Goal: Task Accomplishment & Management: Complete application form

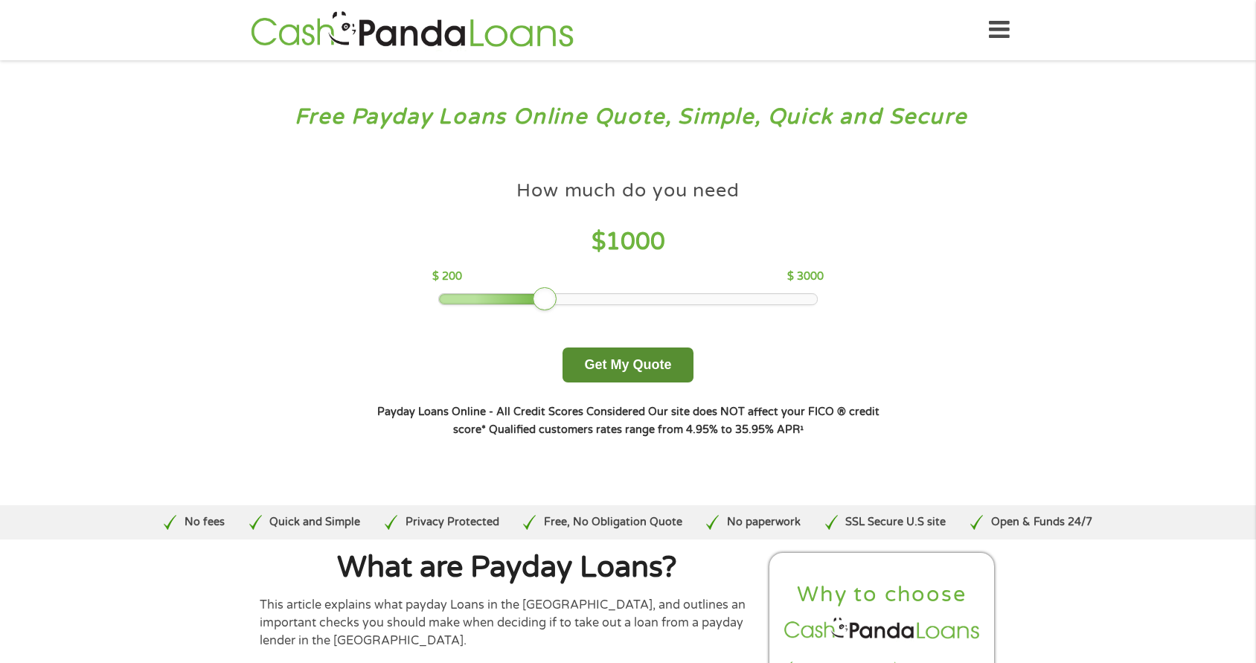
click at [609, 365] on button "Get My Quote" at bounding box center [628, 365] width 130 height 35
click at [601, 369] on button "Get My Quote" at bounding box center [628, 365] width 130 height 35
click at [545, 301] on div at bounding box center [545, 299] width 24 height 24
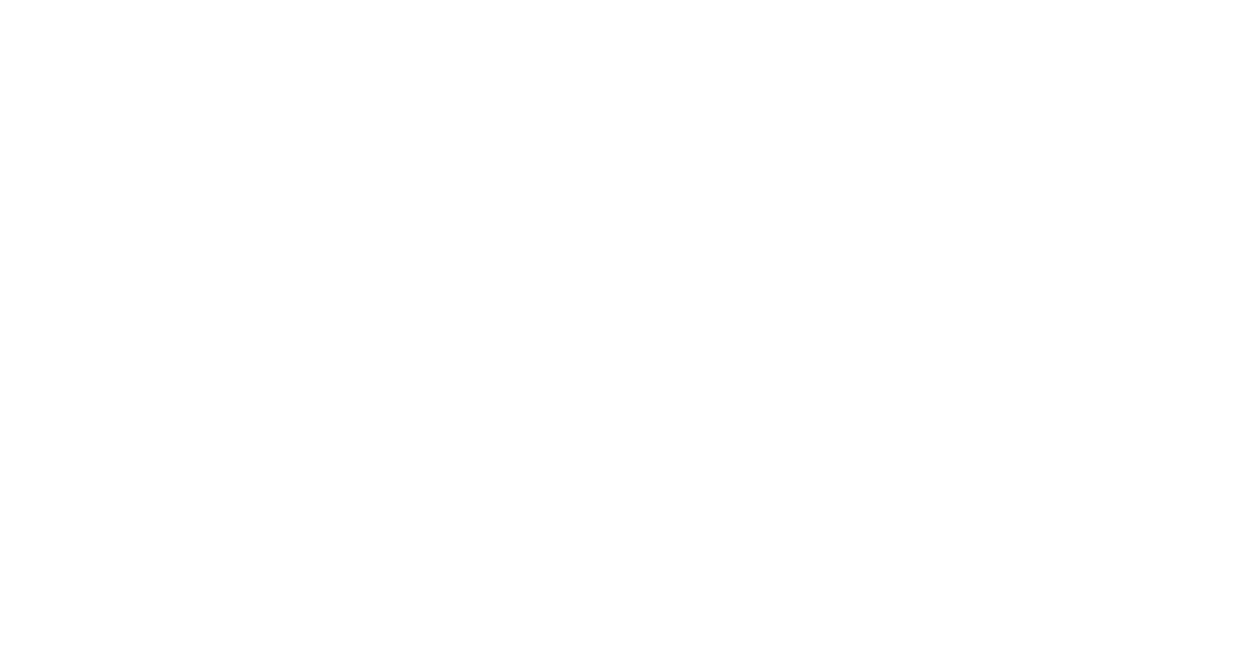
click at [0, 0] on html at bounding box center [0, 0] width 0 height 0
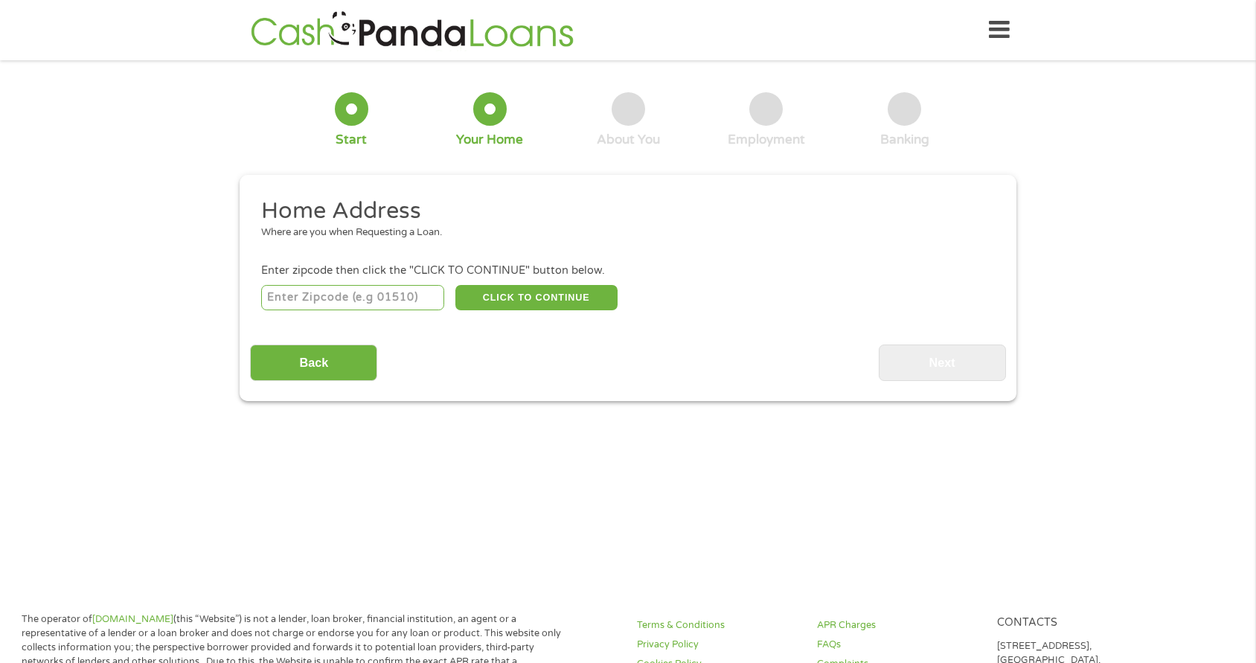
click at [352, 286] on input "number" at bounding box center [353, 297] width 184 height 25
type input "29229"
click at [493, 289] on button "CLICK TO CONTINUE" at bounding box center [536, 297] width 162 height 25
type input "29229"
type input "Columbia"
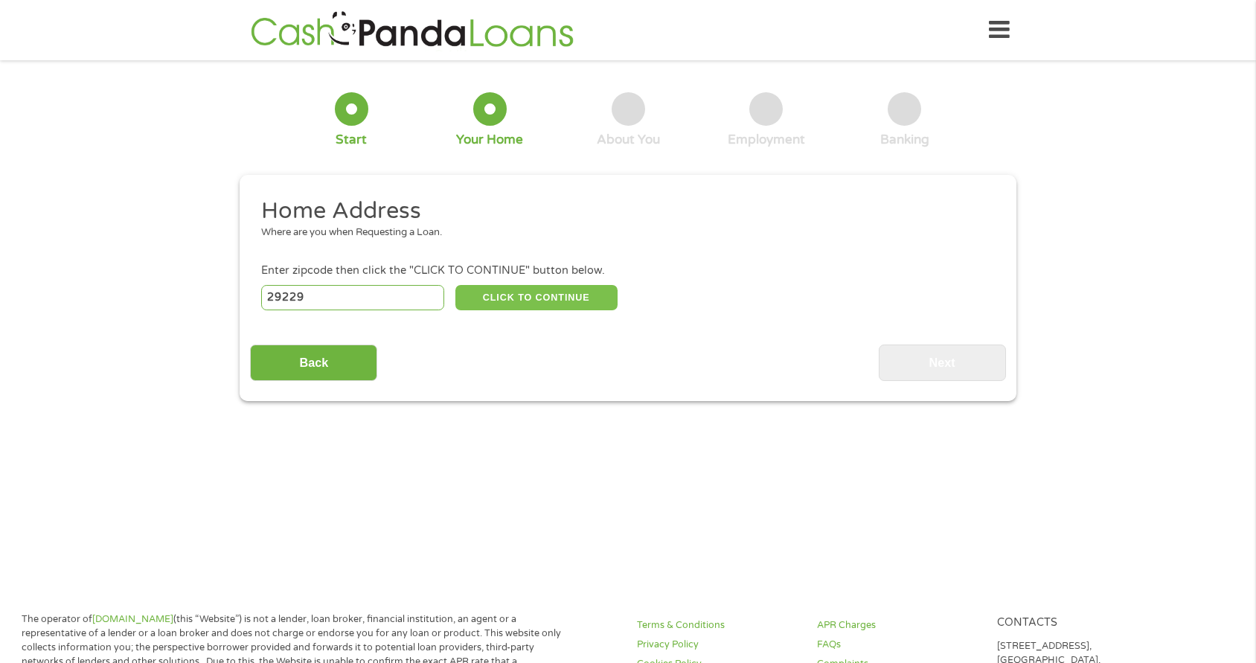
select select "[US_STATE]"
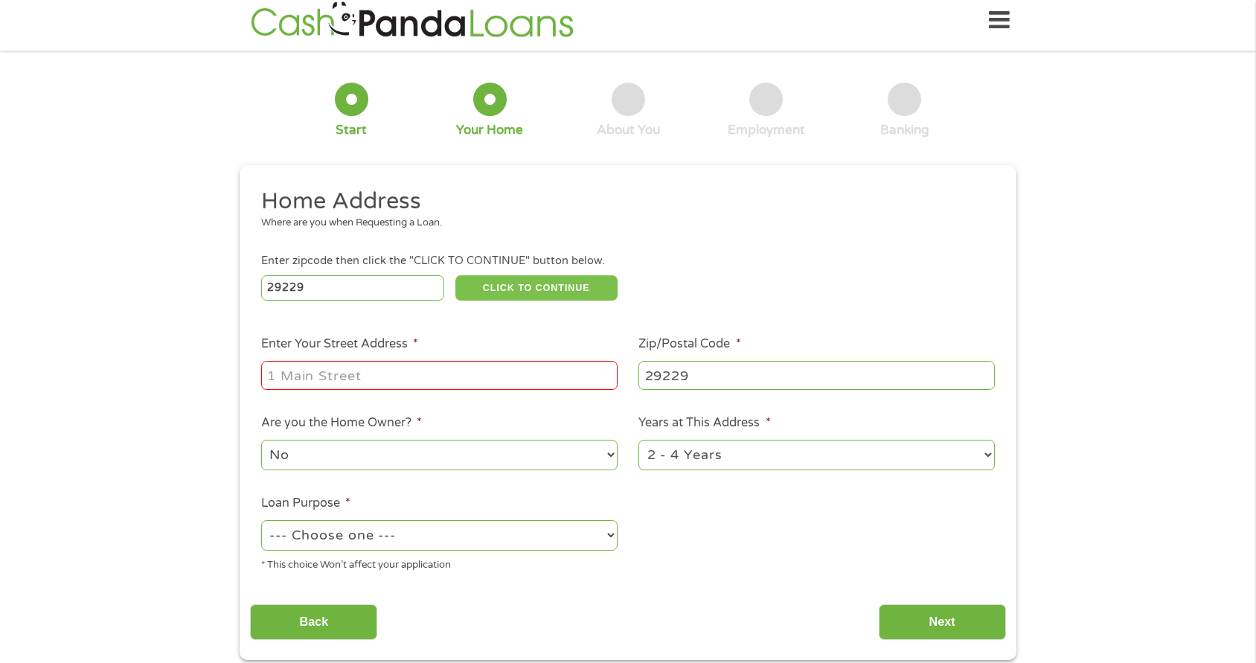
scroll to position [74, 0]
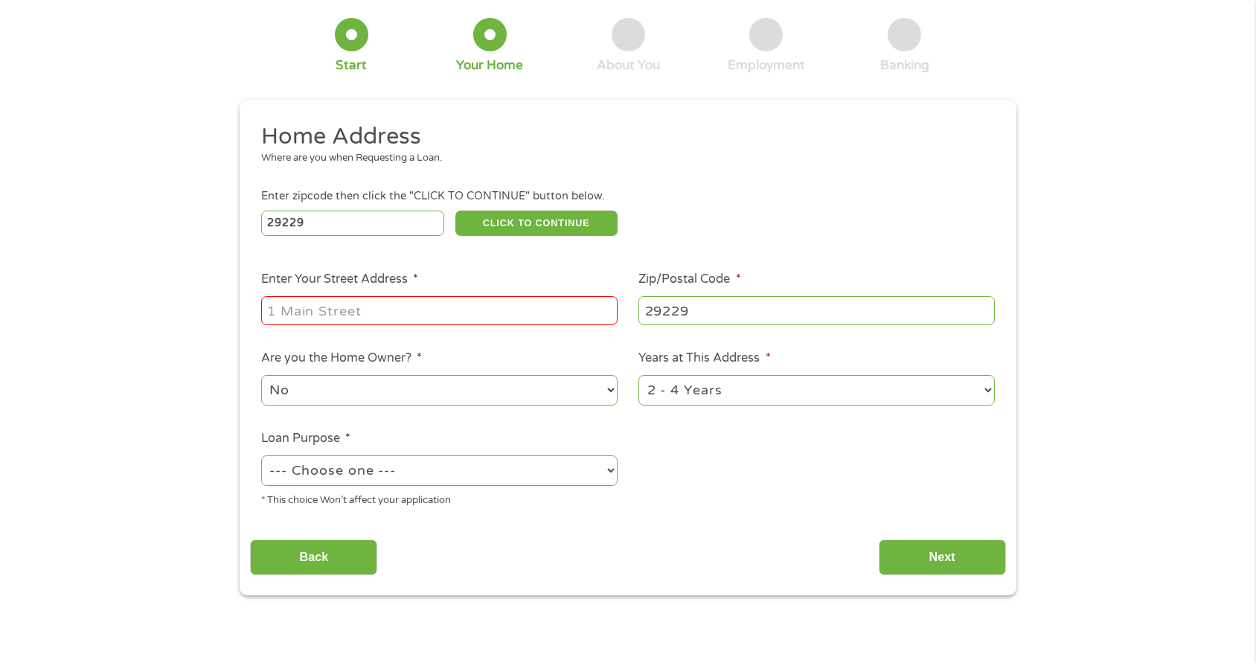
click at [339, 299] on input "Enter Your Street Address *" at bounding box center [439, 310] width 356 height 28
type input "[STREET_ADDRESS]"
drag, startPoint x: 417, startPoint y: 394, endPoint x: 394, endPoint y: 403, distance: 24.7
click at [417, 394] on select "No Yes" at bounding box center [439, 390] width 356 height 31
select select "yes"
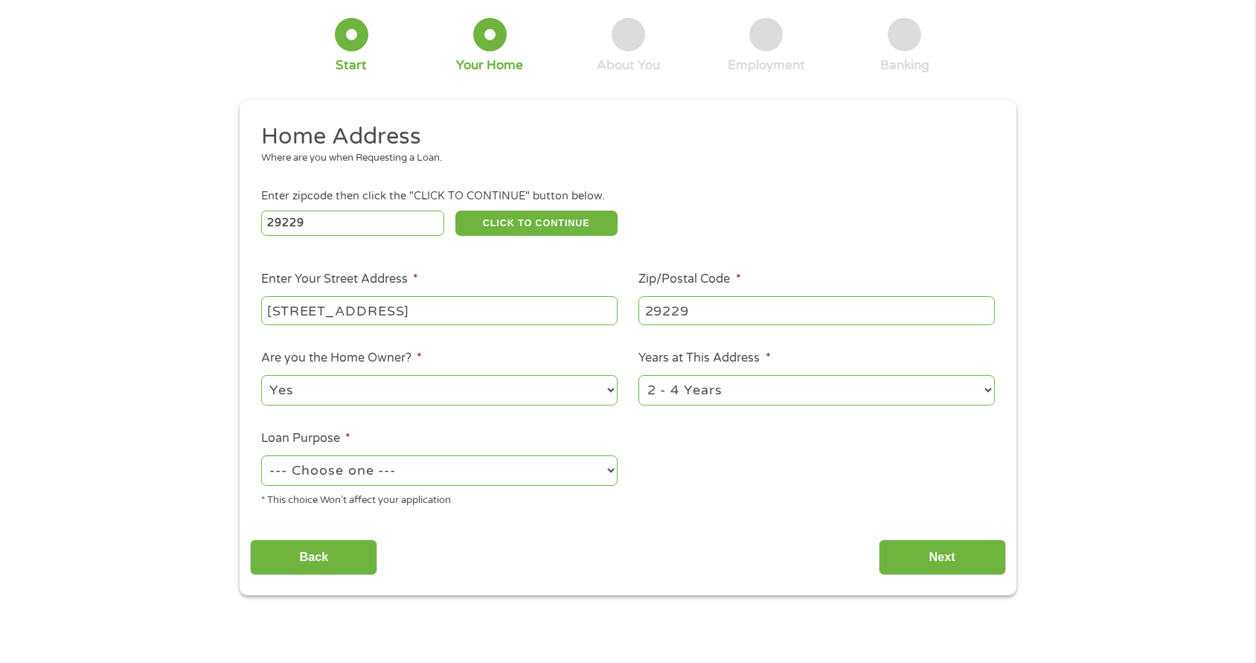
click at [261, 375] on select "No Yes" at bounding box center [439, 390] width 356 height 31
click at [745, 472] on ul "Home Address Where are you when Requesting a Loan. Enter zipcode then click the…" at bounding box center [627, 320] width 755 height 397
click at [672, 399] on select "1 Year or less 1 - 2 Years 2 - 4 Years Over 4 Years" at bounding box center [816, 390] width 356 height 31
select select "60months"
click at [638, 375] on select "1 Year or less 1 - 2 Years 2 - 4 Years Over 4 Years" at bounding box center [816, 390] width 356 height 31
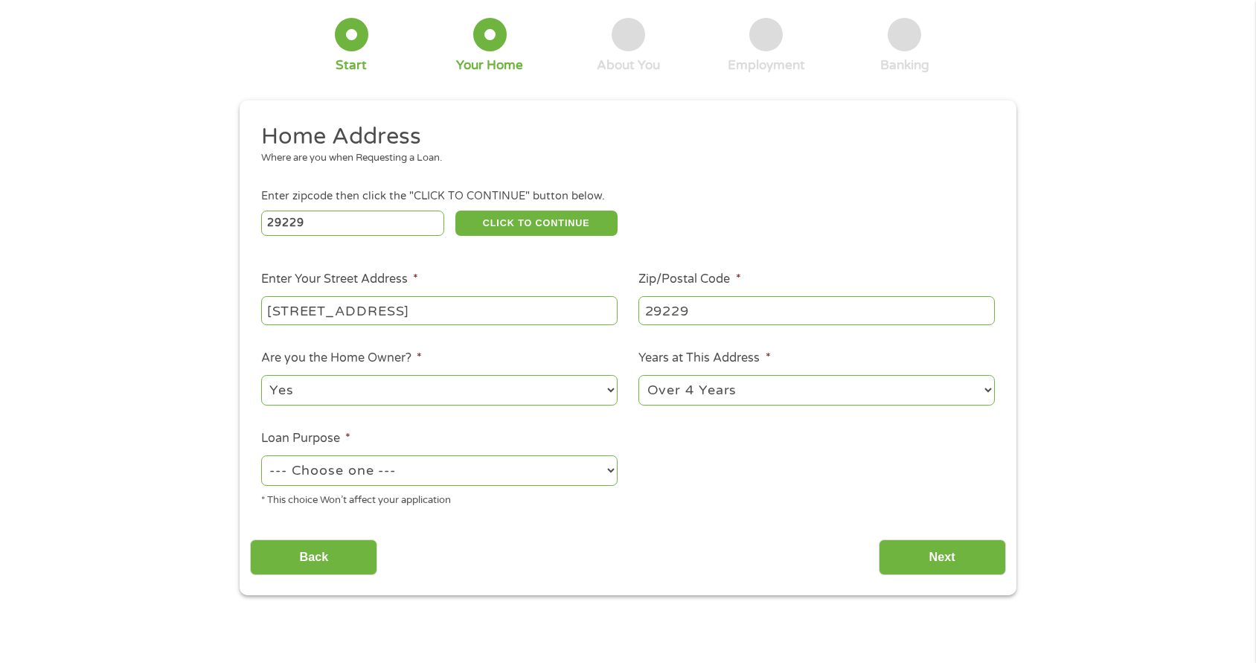
click at [498, 472] on select "--- Choose one --- Pay Bills Debt Consolidation Home Improvement Major Purchase…" at bounding box center [439, 470] width 356 height 31
select select "shorttermcash"
click at [261, 455] on select "--- Choose one --- Pay Bills Debt Consolidation Home Improvement Major Purchase…" at bounding box center [439, 470] width 356 height 31
click at [743, 505] on ul "Home Address Where are you when Requesting a Loan. Enter zipcode then click the…" at bounding box center [627, 320] width 755 height 397
click at [911, 551] on input "Next" at bounding box center [942, 557] width 127 height 36
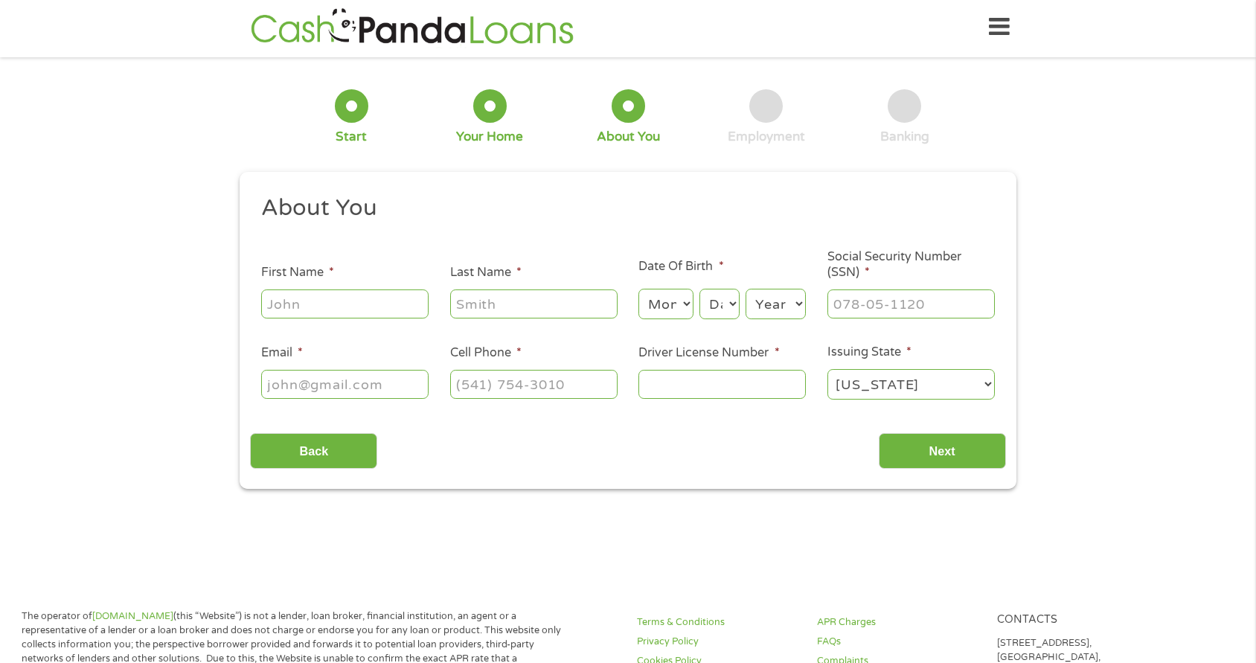
scroll to position [0, 0]
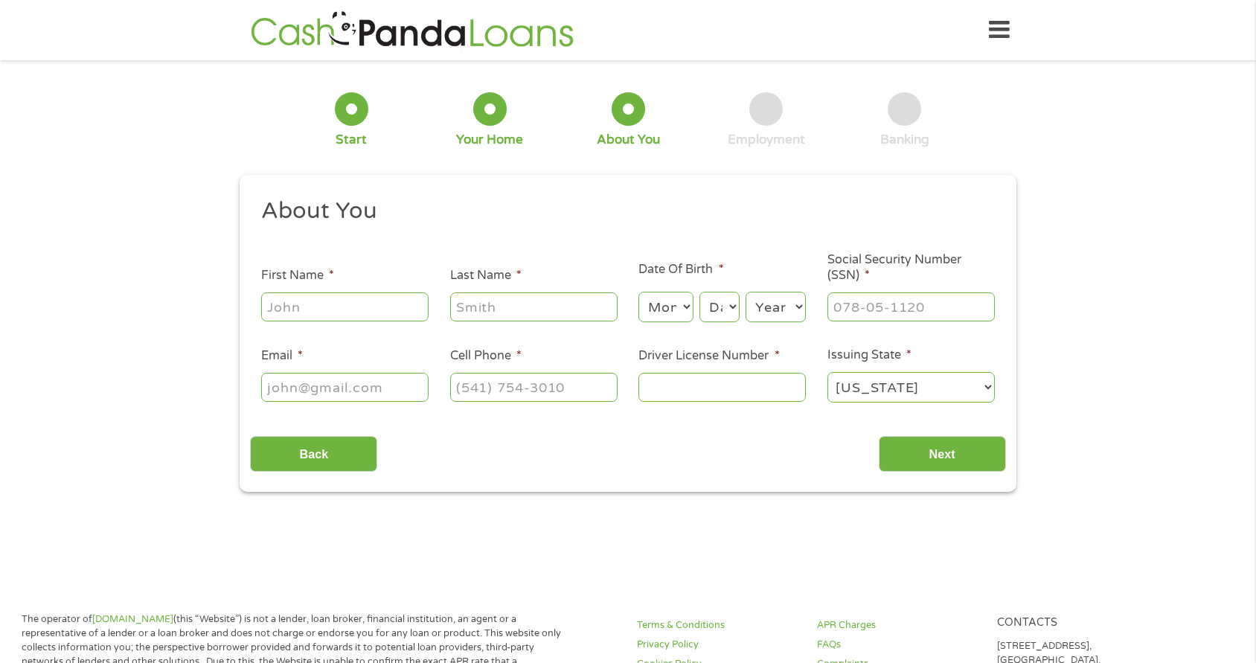
click at [321, 313] on input "First Name *" at bounding box center [344, 306] width 167 height 28
type input "[PERSON_NAME]"
type input "Coezee"
type input "[PHONE_NUMBER]"
click at [487, 308] on input "Coezee" at bounding box center [533, 306] width 167 height 28
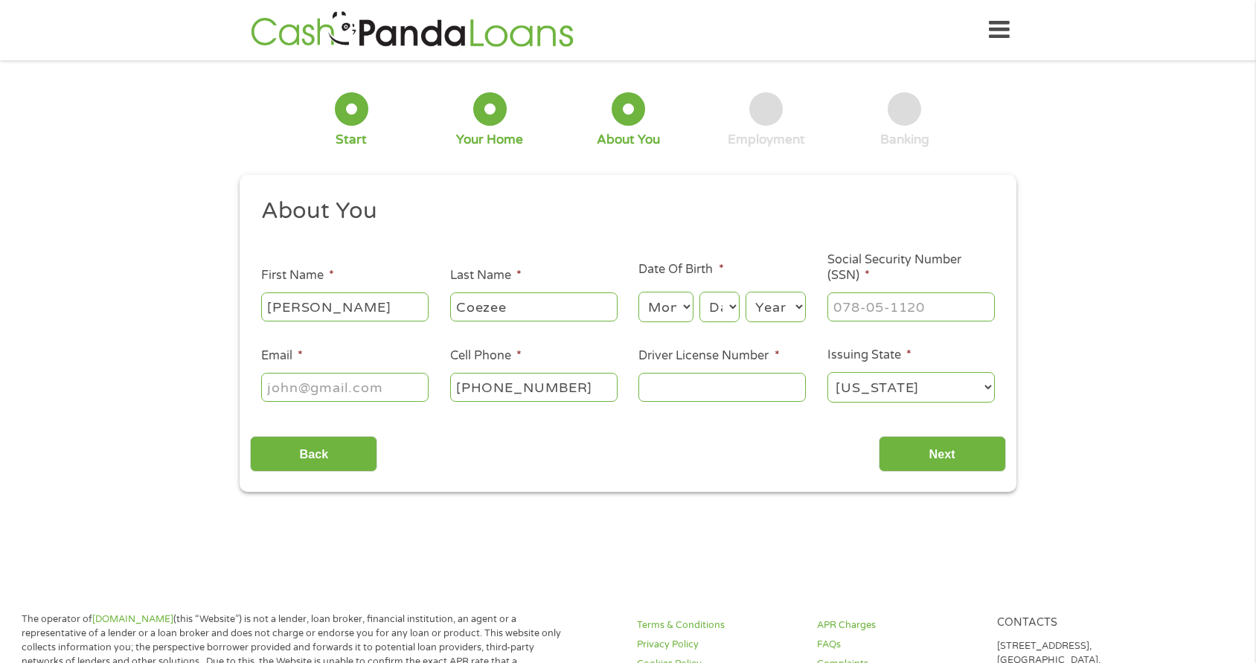
click at [482, 310] on input "Coezee" at bounding box center [533, 306] width 167 height 28
type input "[PERSON_NAME]"
click at [669, 313] on select "Month 1 2 3 4 5 6 7 8 9 10 11 12" at bounding box center [665, 307] width 54 height 31
select select "8"
click at [638, 292] on select "Month 1 2 3 4 5 6 7 8 9 10 11 12" at bounding box center [665, 307] width 54 height 31
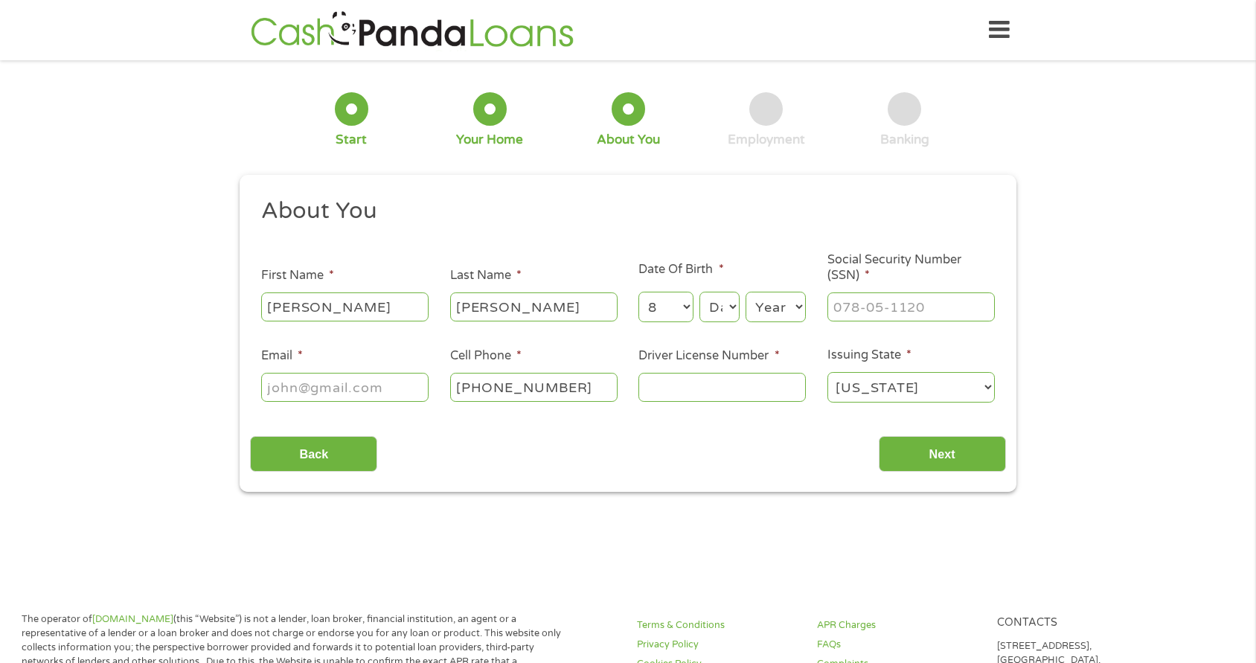
click at [724, 307] on select "Day 1 2 3 4 5 6 7 8 9 10 11 12 13 14 15 16 17 18 19 20 21 22 23 24 25 26 27 28 …" at bounding box center [719, 307] width 40 height 31
select select "21"
click at [699, 292] on select "Day 1 2 3 4 5 6 7 8 9 10 11 12 13 14 15 16 17 18 19 20 21 22 23 24 25 26 27 28 …" at bounding box center [719, 307] width 40 height 31
click at [767, 304] on select "Year [DATE] 2006 2005 2004 2003 2002 2001 2000 1999 1998 1997 1996 1995 1994 19…" at bounding box center [776, 307] width 60 height 31
select select "1992"
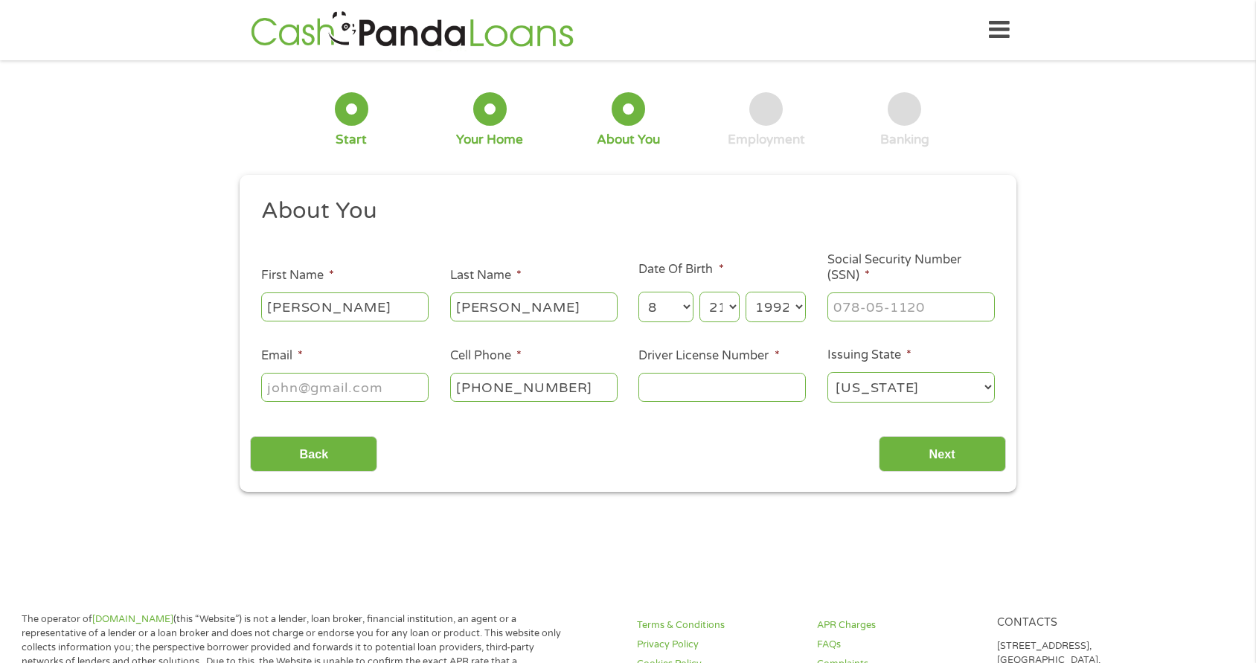
click at [746, 292] on select "Year [DATE] 2006 2005 2004 2003 2002 2001 2000 1999 1998 1997 1996 1995 1994 19…" at bounding box center [776, 307] width 60 height 31
click at [876, 317] on input "___-__-____" at bounding box center [910, 306] width 167 height 28
drag, startPoint x: 952, startPoint y: 312, endPoint x: 769, endPoint y: 303, distance: 183.3
click at [769, 303] on ul "About You This field is hidden when viewing the form Title * --- Choose one ---…" at bounding box center [627, 306] width 755 height 220
type input "251-89-1446"
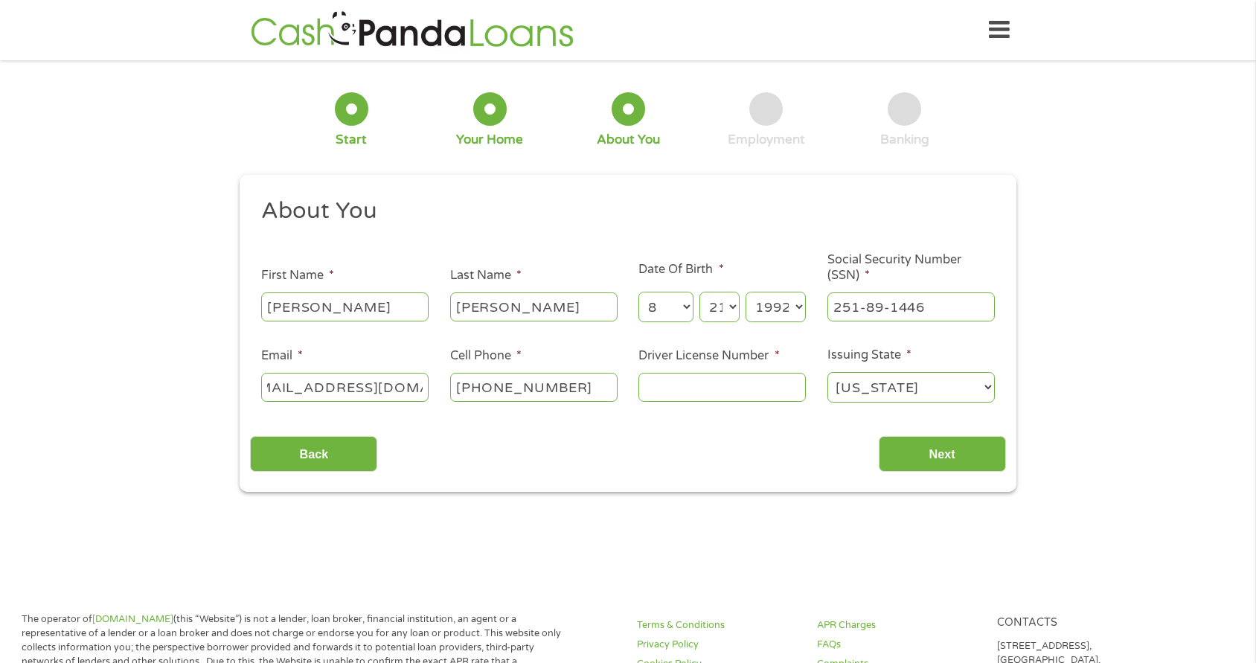
type input "[EMAIL_ADDRESS][DOMAIN_NAME]"
type input "102185094"
click at [967, 454] on input "Next" at bounding box center [942, 454] width 127 height 36
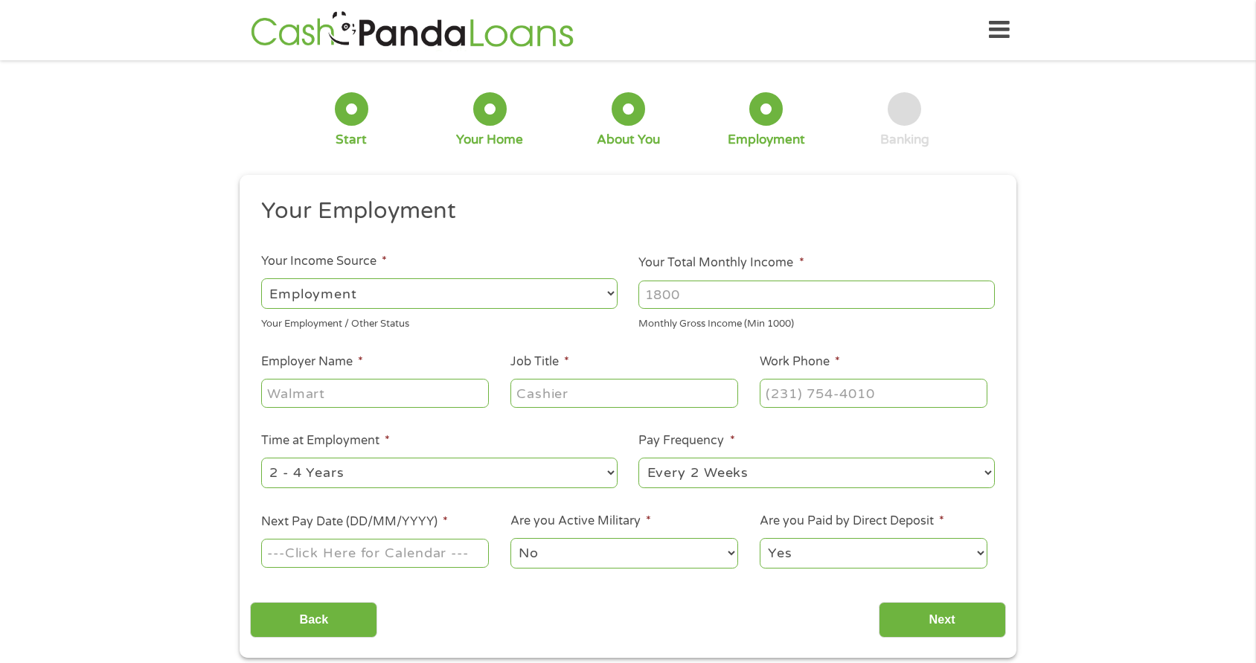
scroll to position [6, 6]
click at [682, 291] on input "Your Total Monthly Income *" at bounding box center [816, 295] width 356 height 28
type input "6000"
click at [306, 397] on input "Employer Name *" at bounding box center [375, 393] width 228 height 28
type input "MTB"
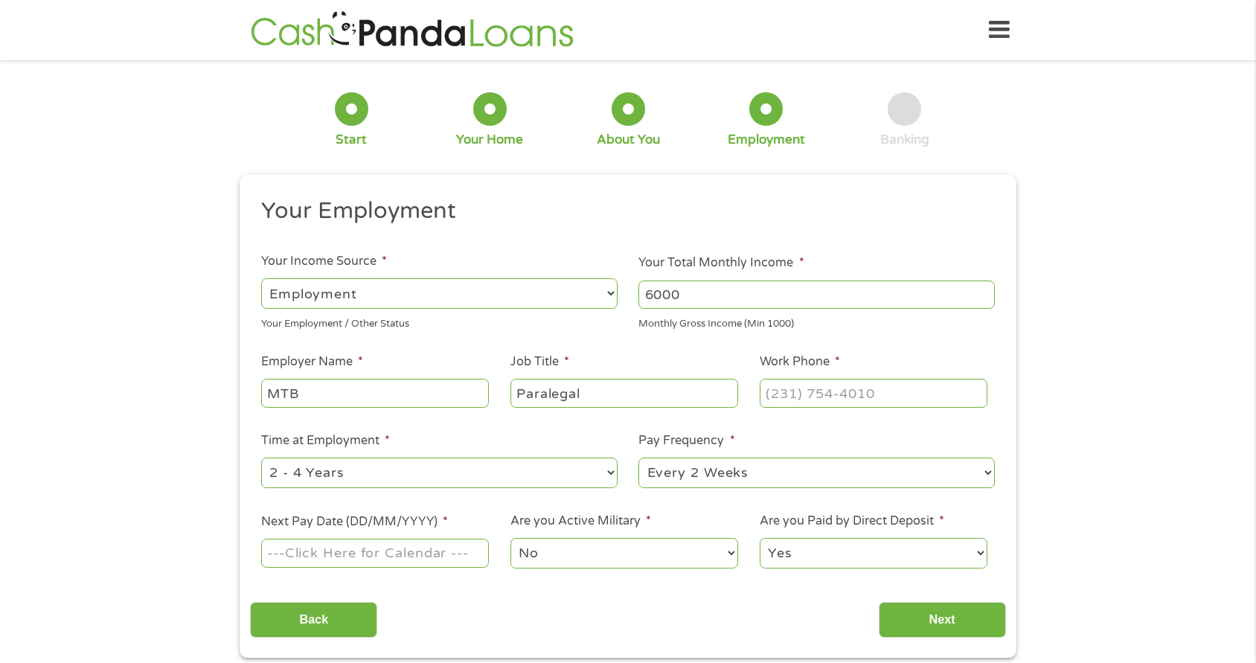
type input "Paralegal"
type input "[PHONE_NUMBER]"
click at [420, 479] on select "--- Choose one --- 1 Year or less 1 - 2 Years 2 - 4 Years Over 4 Years" at bounding box center [439, 473] width 356 height 31
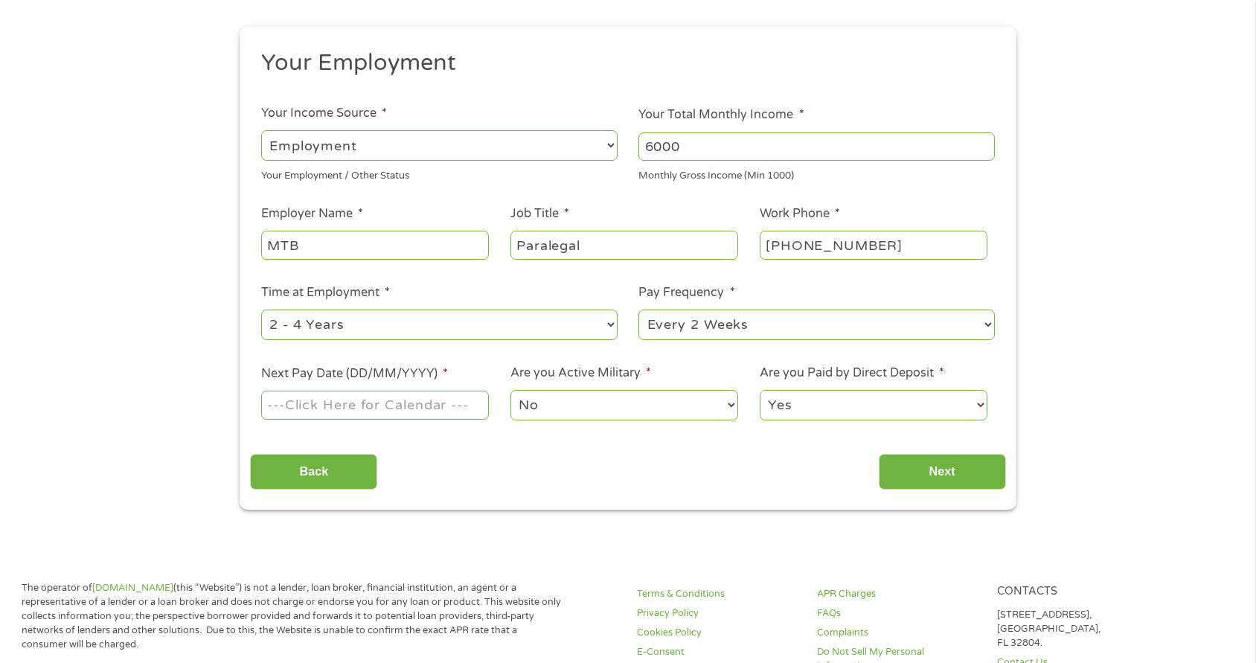
scroll to position [149, 0]
click at [374, 395] on input "Next Pay Date (DD/MM/YYYY) *" at bounding box center [375, 404] width 228 height 28
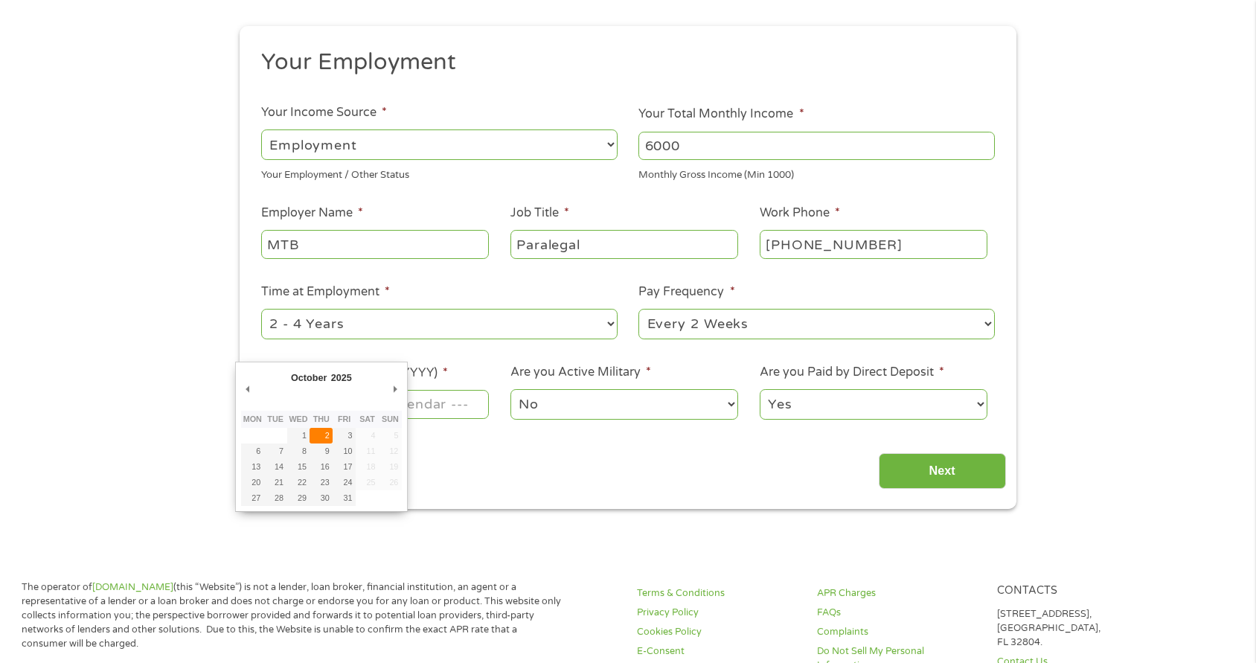
type input "[DATE]"
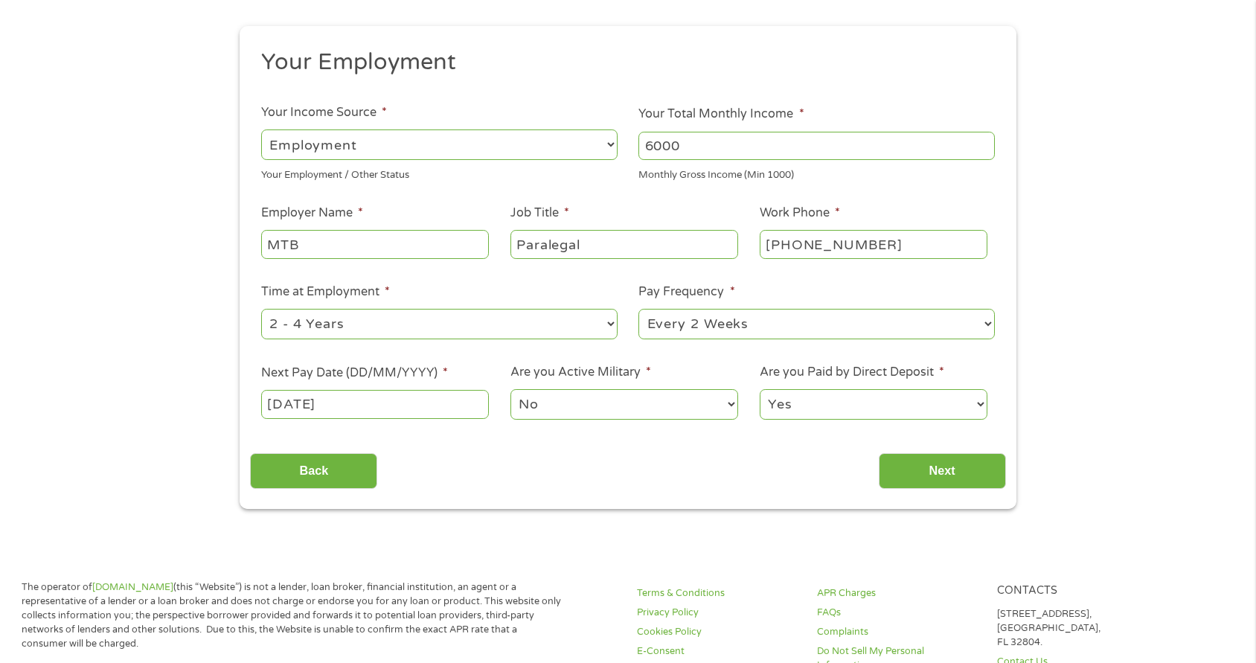
click at [795, 411] on select "Yes No" at bounding box center [874, 404] width 228 height 31
click at [760, 389] on select "Yes No" at bounding box center [874, 404] width 228 height 31
click at [903, 467] on input "Next" at bounding box center [942, 471] width 127 height 36
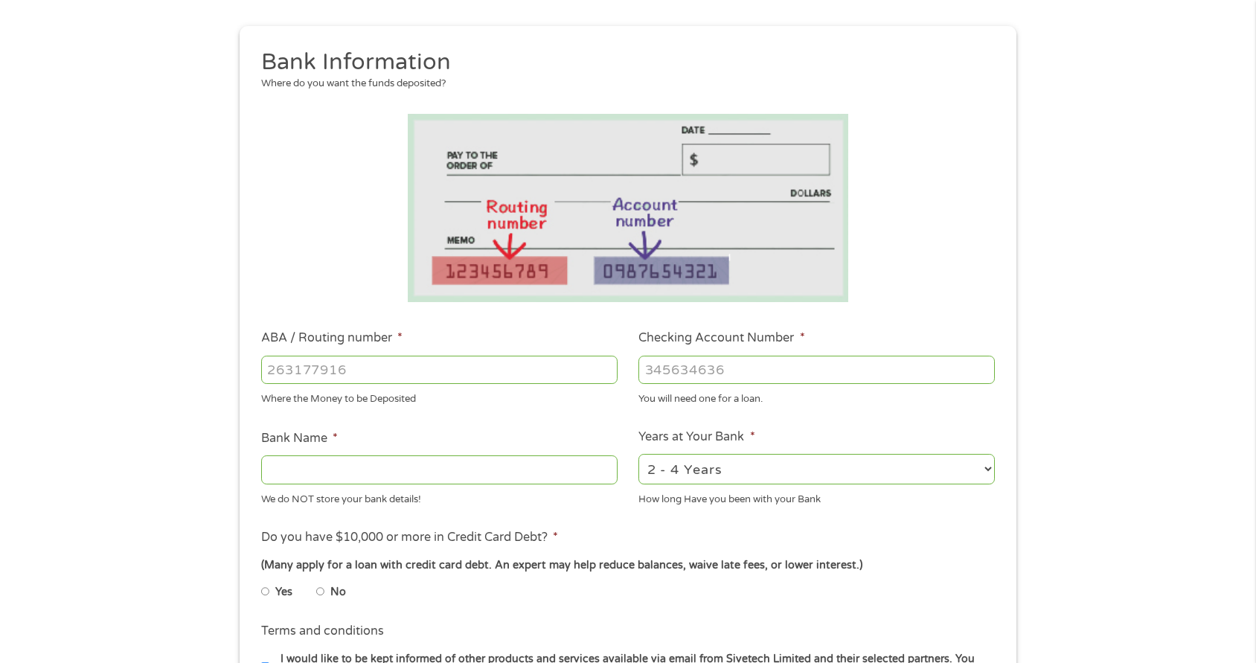
click at [359, 362] on input "ABA / Routing number *" at bounding box center [439, 370] width 356 height 28
type input "256074974"
type input "NAVY FEDERAL CREDIT UNION"
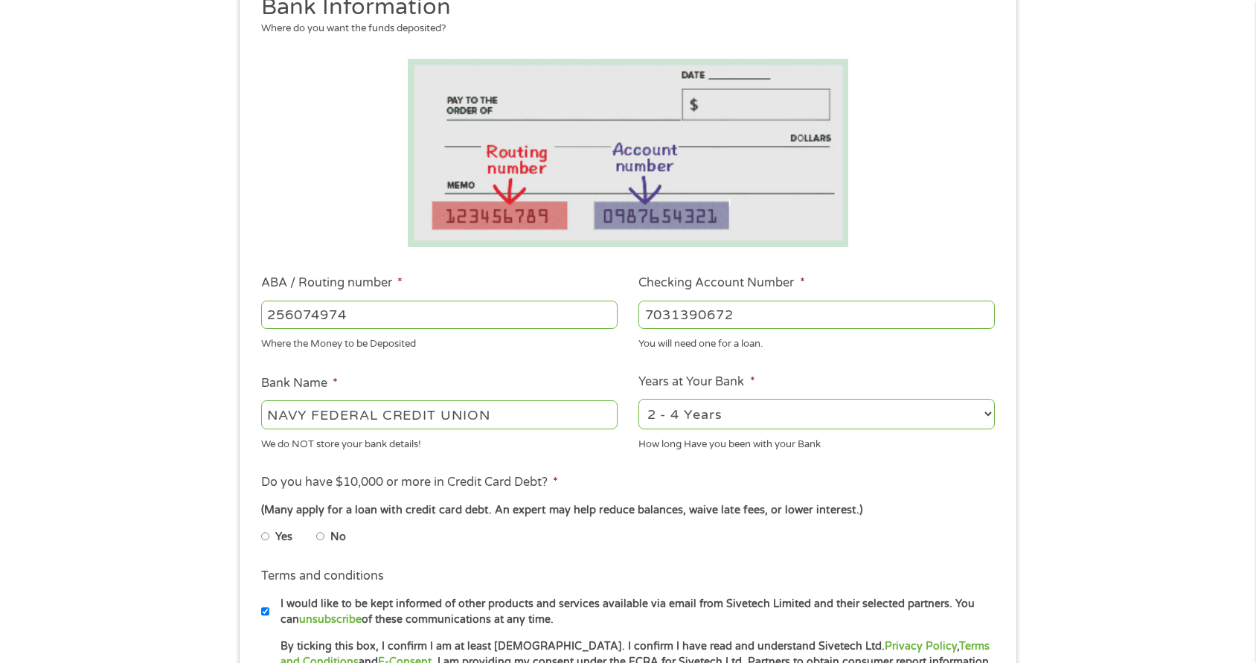
scroll to position [298, 0]
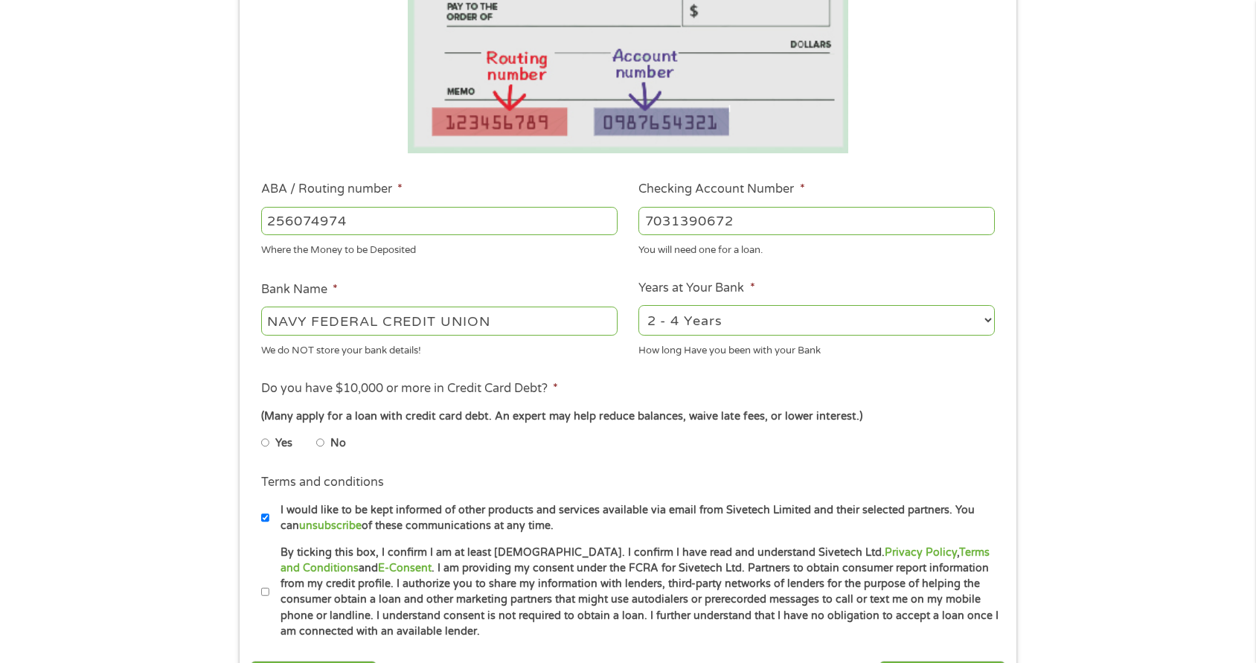
type input "7031390672"
click at [695, 324] on select "2 - 4 Years 6 - 12 Months 1 - 2 Years Over 4 Years" at bounding box center [816, 320] width 356 height 31
select select "60months"
click at [638, 305] on select "2 - 4 Years 6 - 12 Months 1 - 2 Years Over 4 Years" at bounding box center [816, 320] width 356 height 31
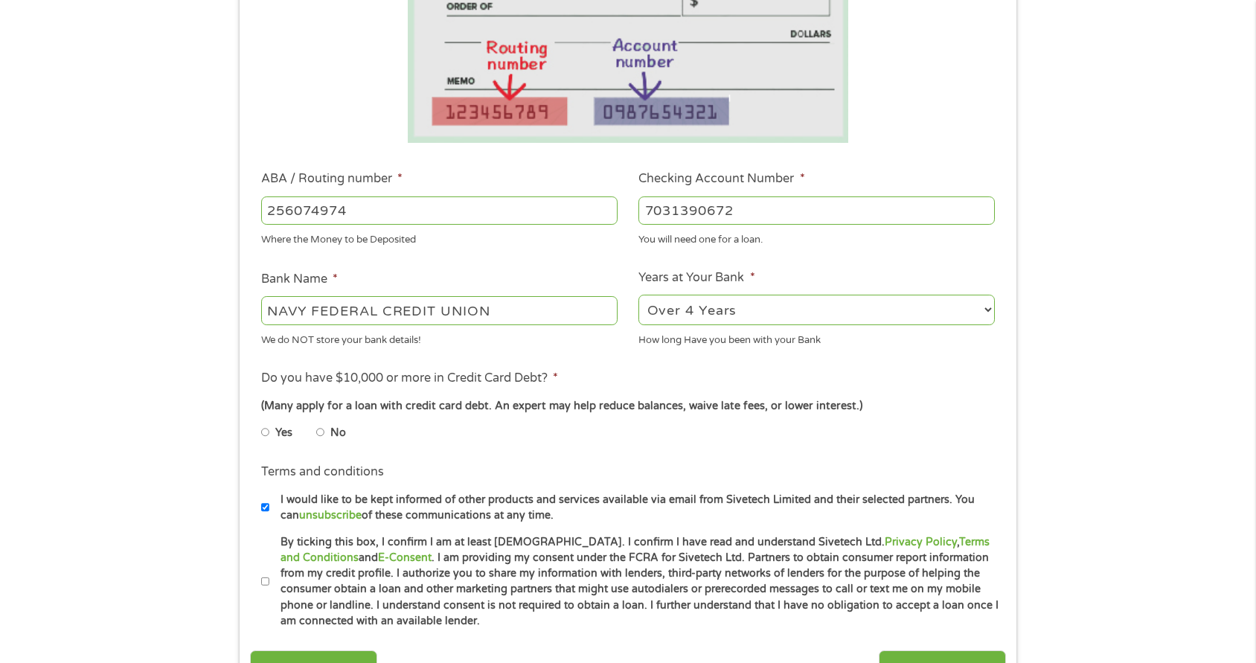
scroll to position [372, 0]
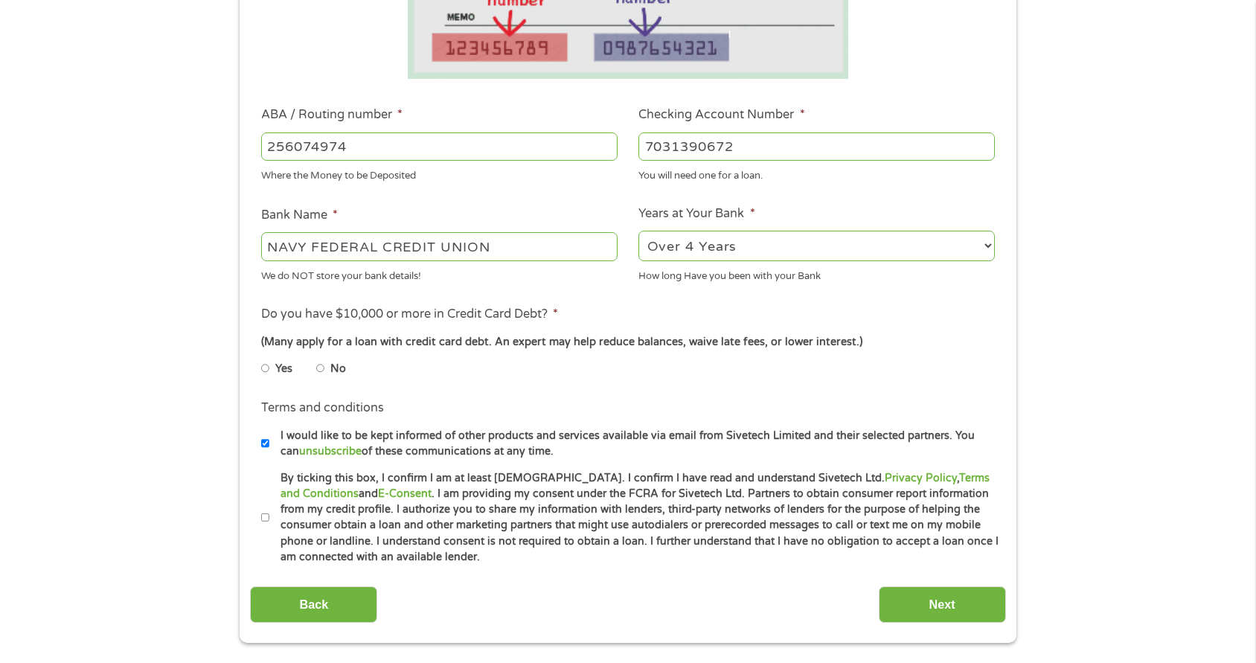
click at [319, 367] on input "No" at bounding box center [320, 368] width 9 height 24
radio input "true"
click at [261, 511] on input "By ticking this box, I confirm I am at least [DEMOGRAPHIC_DATA]. I confirm I ha…" at bounding box center [265, 518] width 9 height 24
checkbox input "true"
click at [903, 606] on input "Next" at bounding box center [942, 604] width 127 height 36
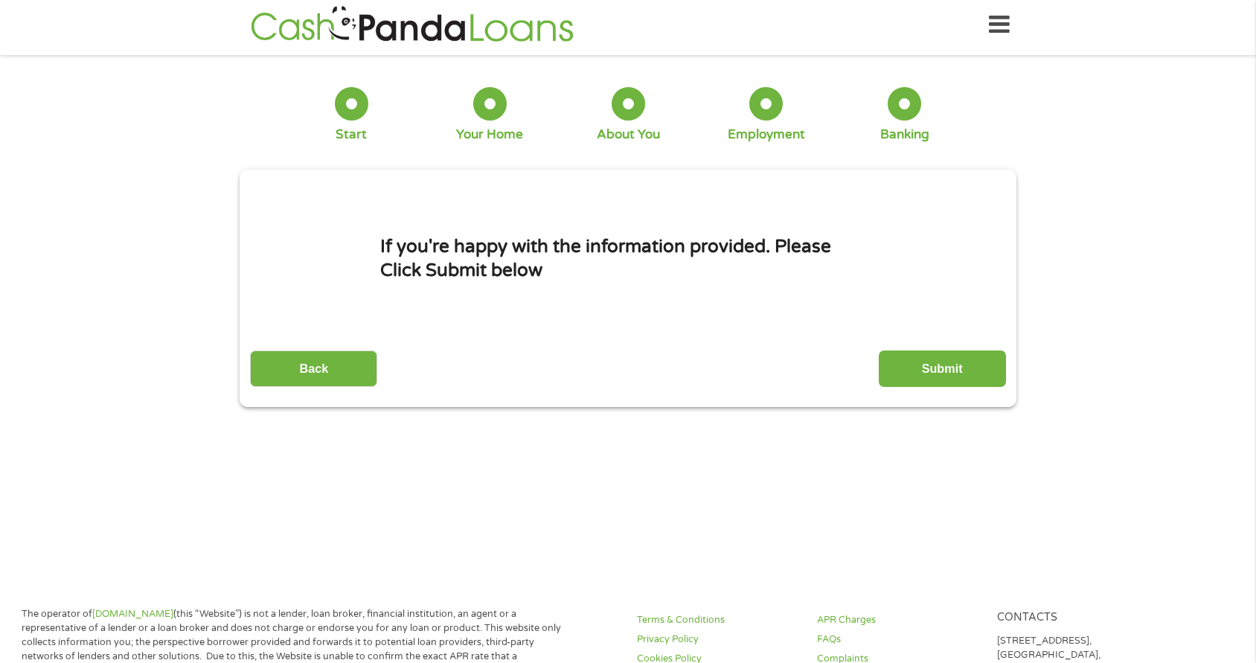
scroll to position [0, 0]
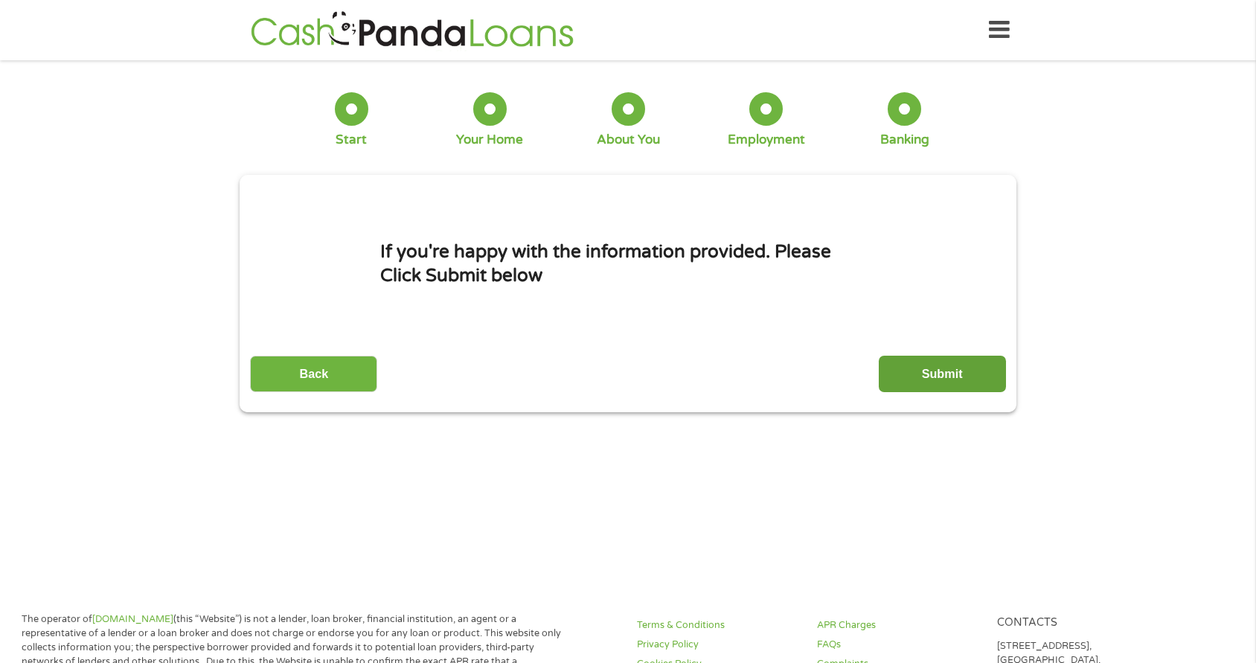
click at [955, 373] on input "Submit" at bounding box center [942, 374] width 127 height 36
